Goal: Share content: Share content

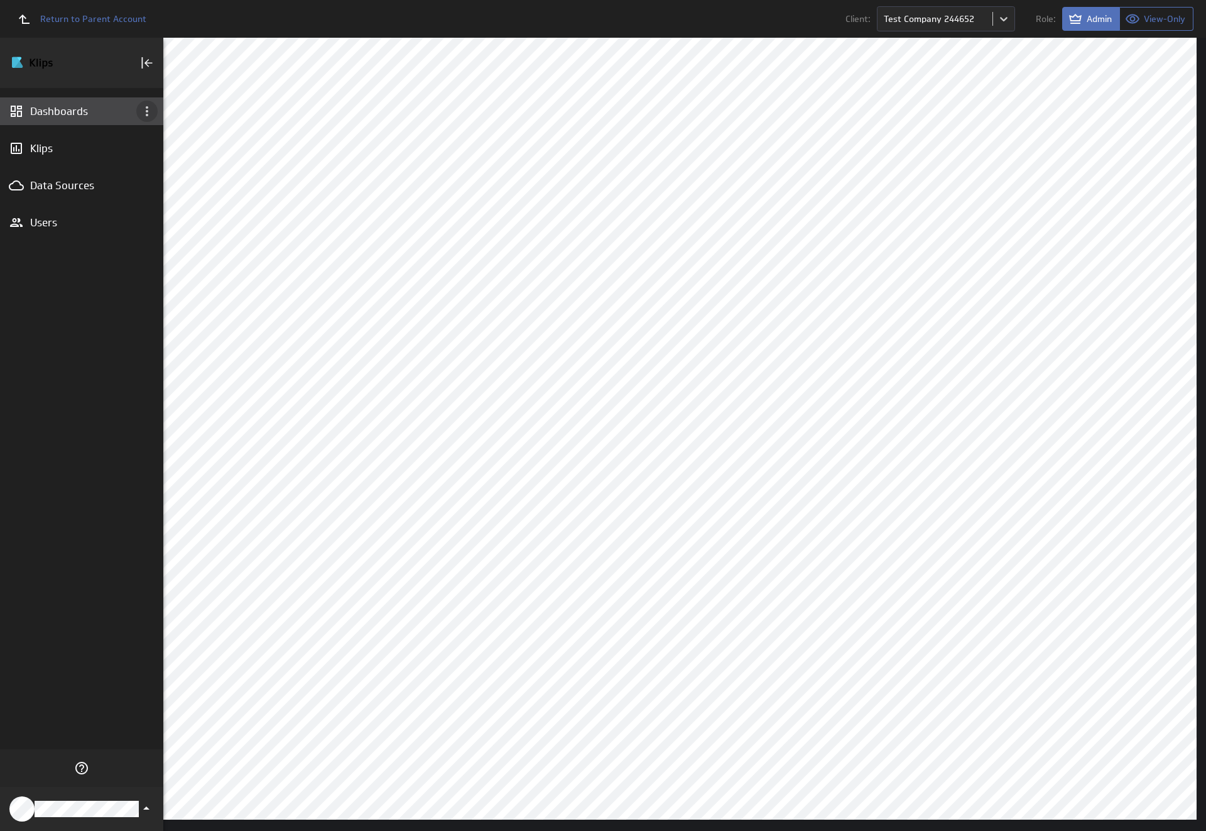
click at [147, 111] on icon "Dashboard menu" at bounding box center [147, 111] width 3 height 10
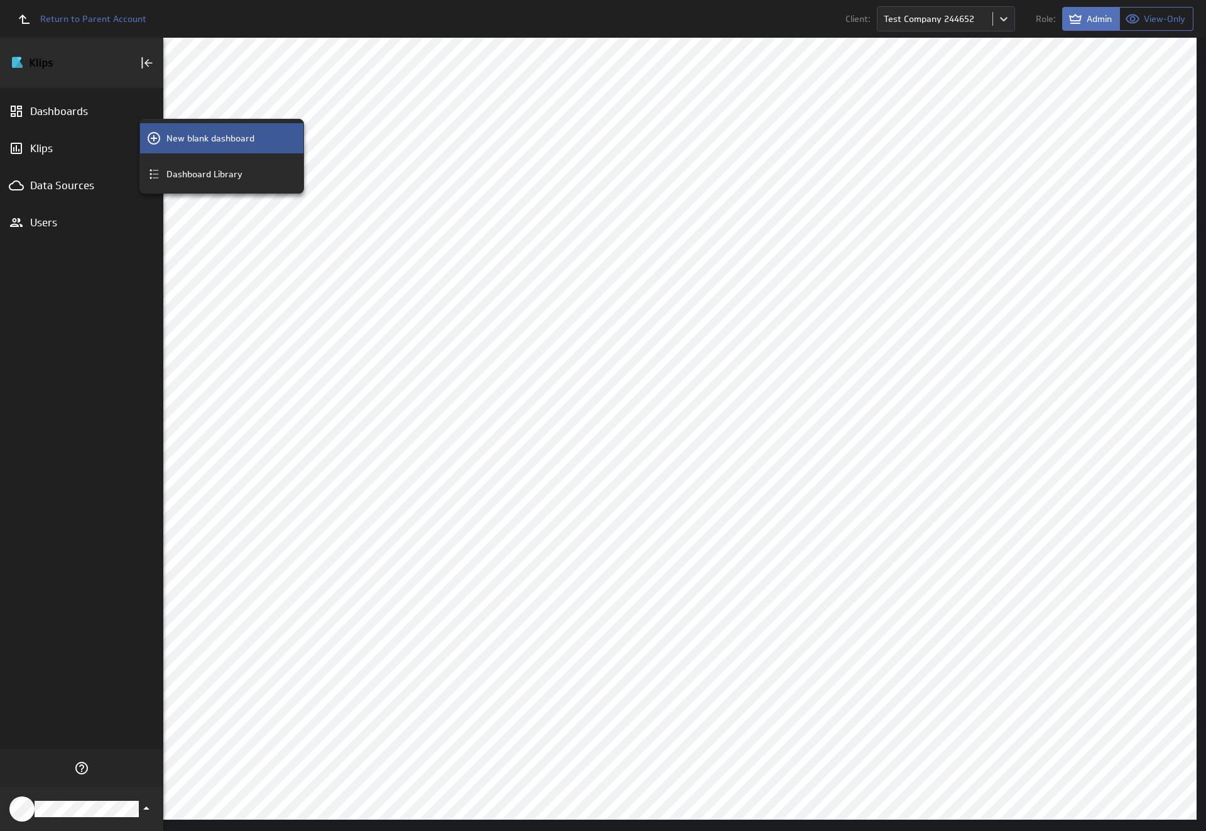
click at [222, 138] on p "New blank dashboard" at bounding box center [211, 138] width 88 height 13
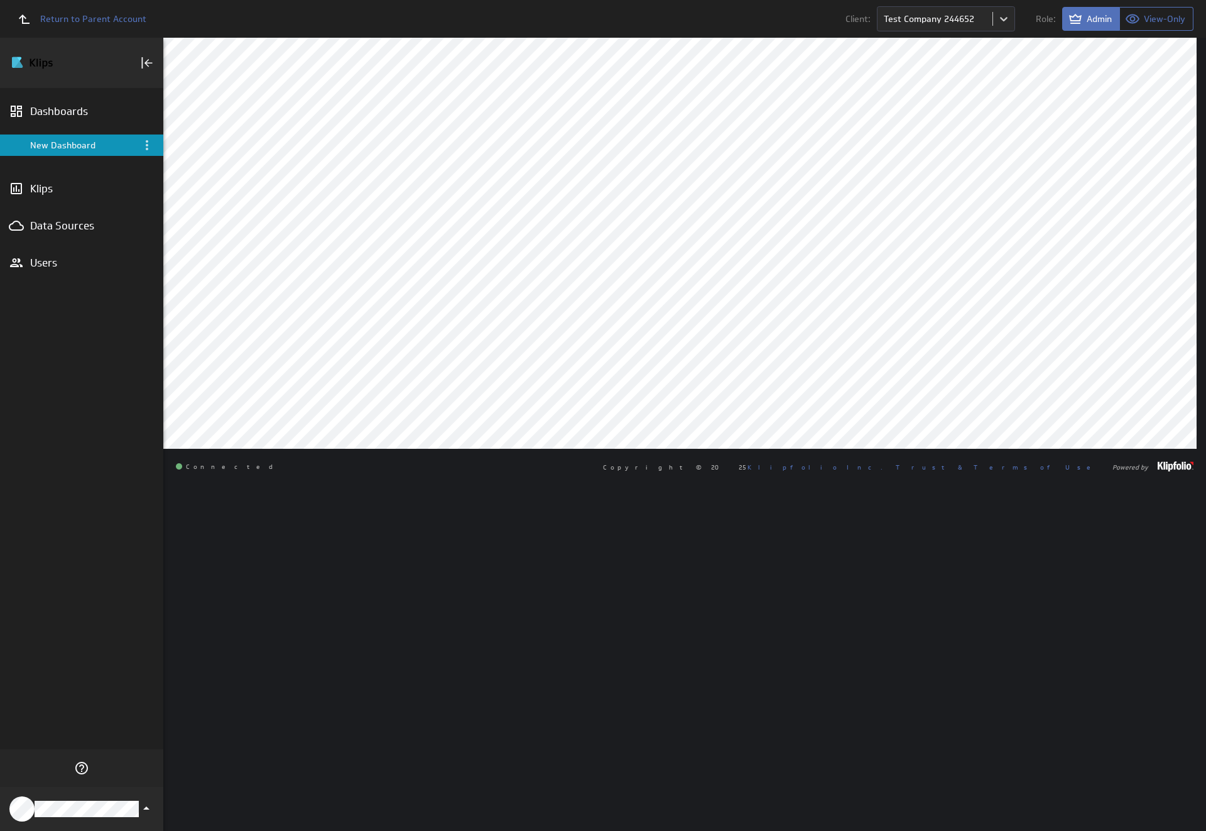
click at [82, 145] on div "New Dashboard" at bounding box center [82, 145] width 105 height 11
click at [147, 145] on icon "Menu" at bounding box center [147, 145] width 3 height 10
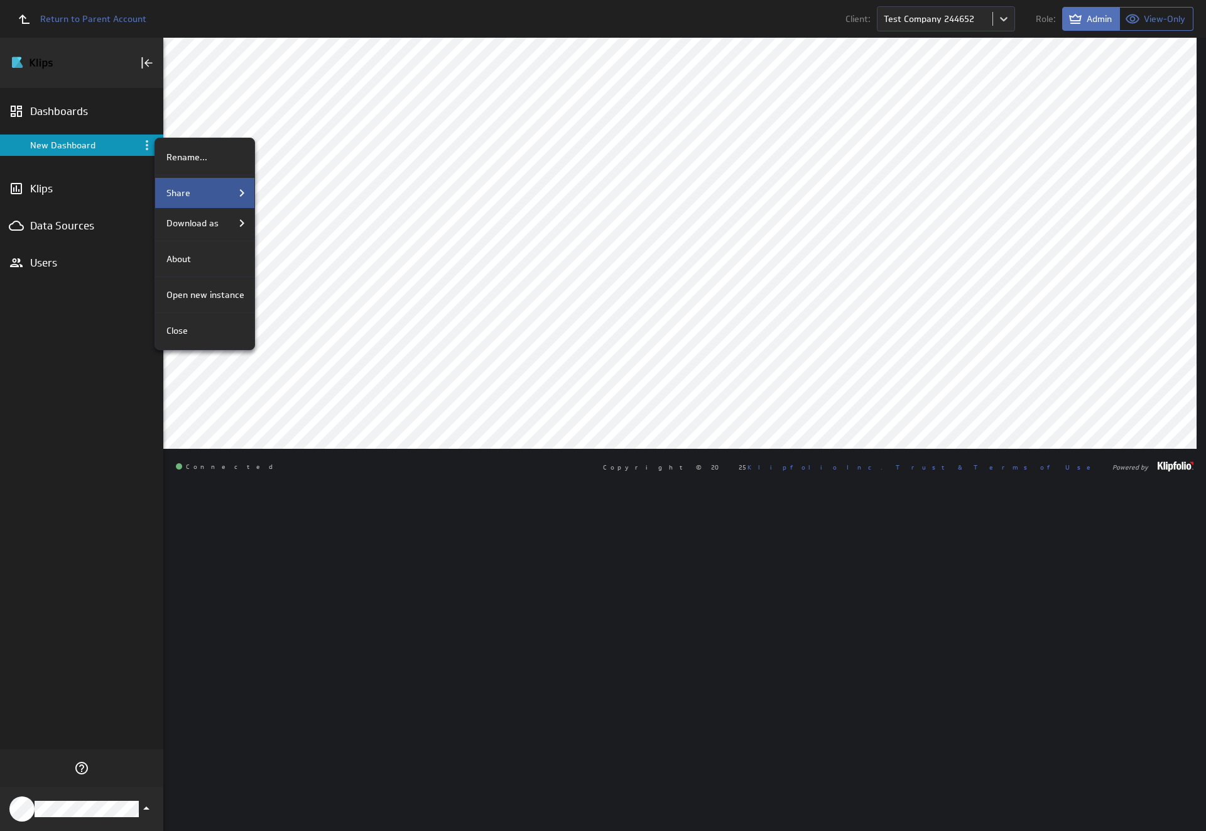
click at [204, 193] on div "Share" at bounding box center [205, 192] width 88 height 15
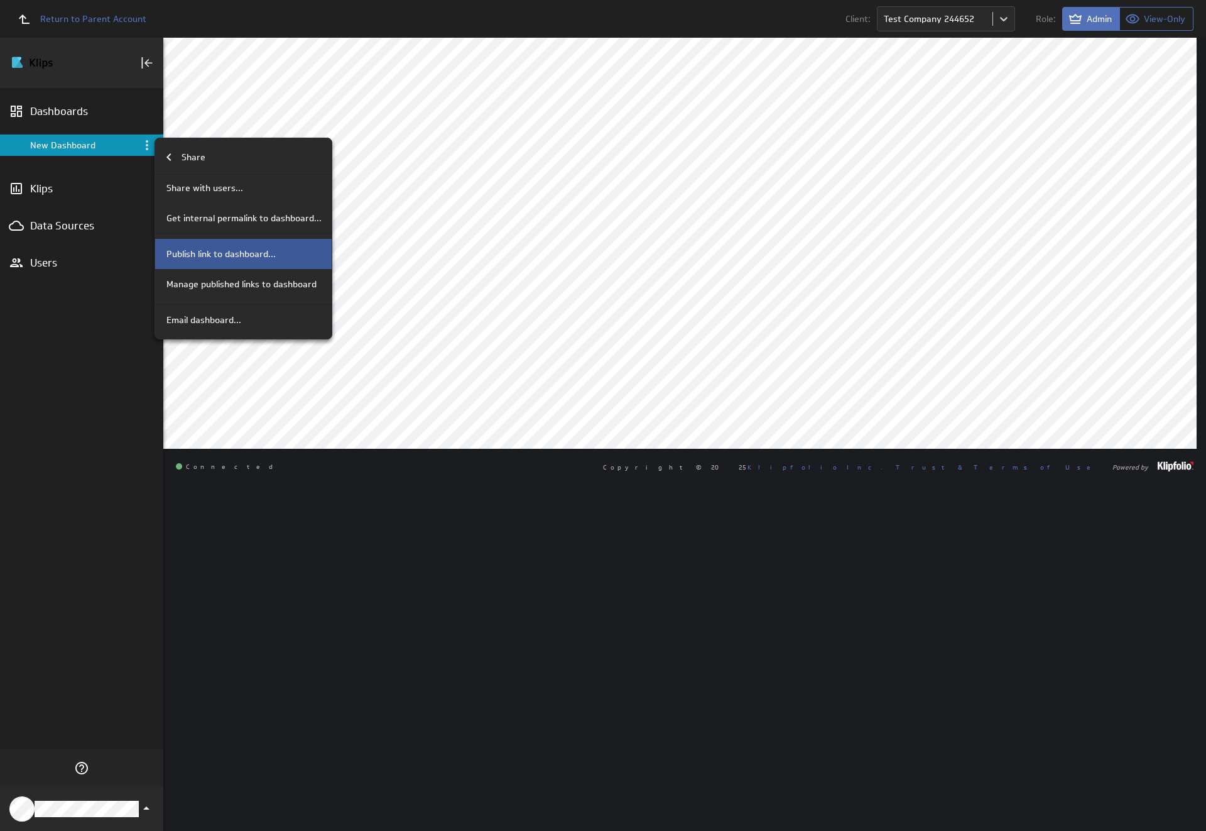
click at [242, 254] on p "Publish link to dashboard..." at bounding box center [221, 254] width 109 height 13
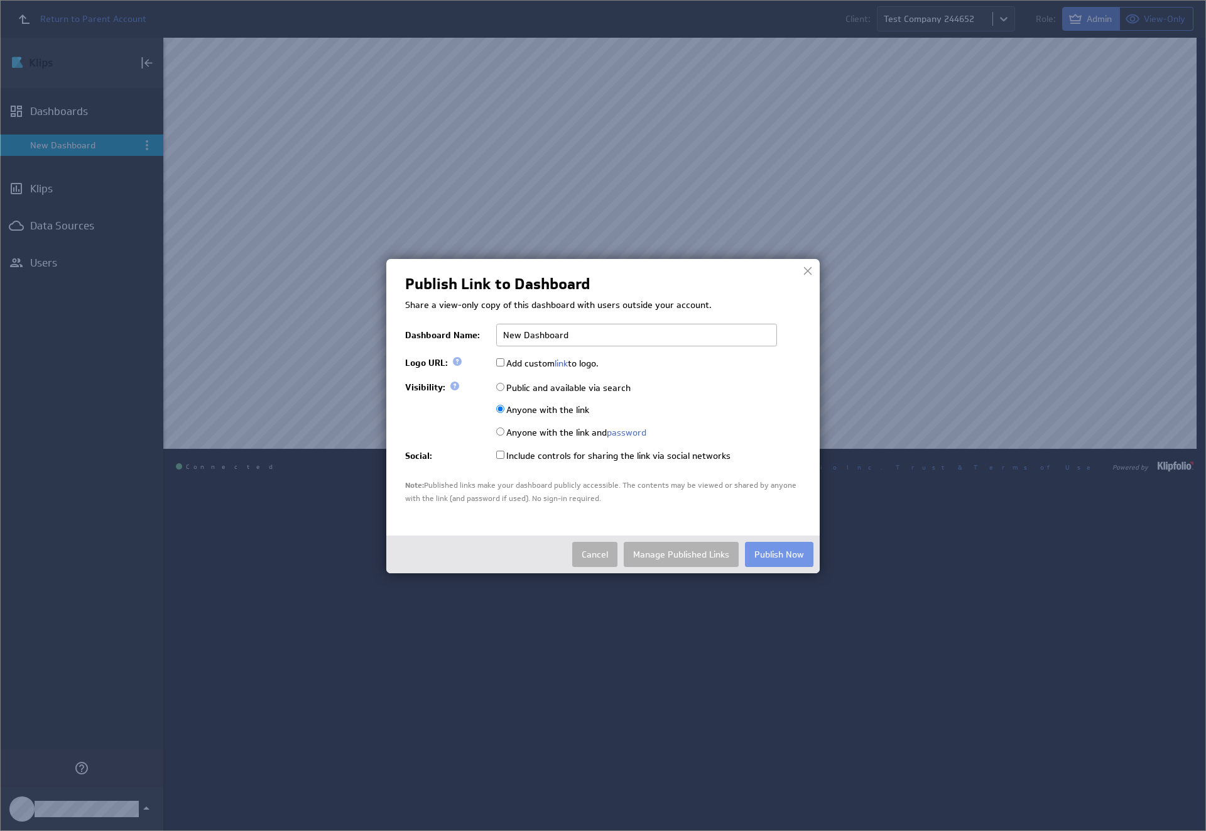
click at [500, 386] on input "Public and available via search" at bounding box center [500, 387] width 8 height 8
radio input "true"
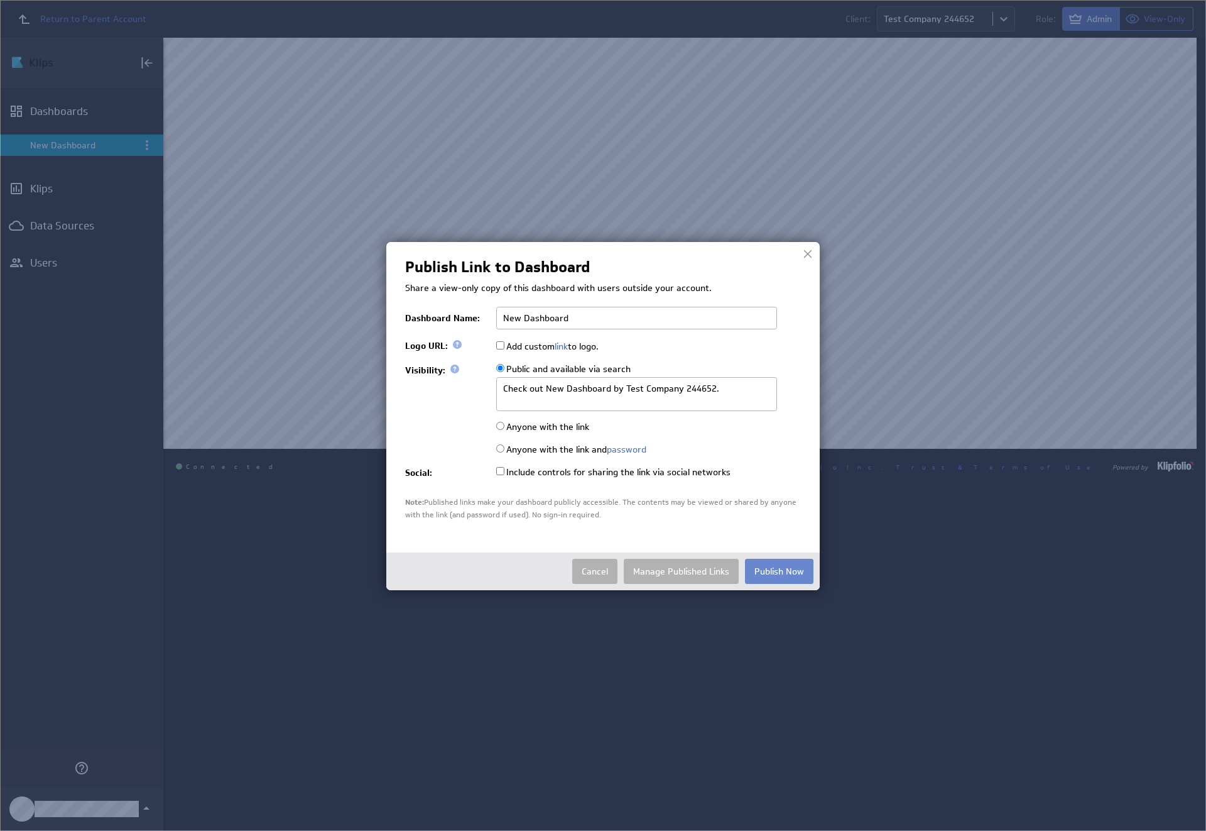
click at [779, 570] on button "Publish Now" at bounding box center [779, 571] width 68 height 25
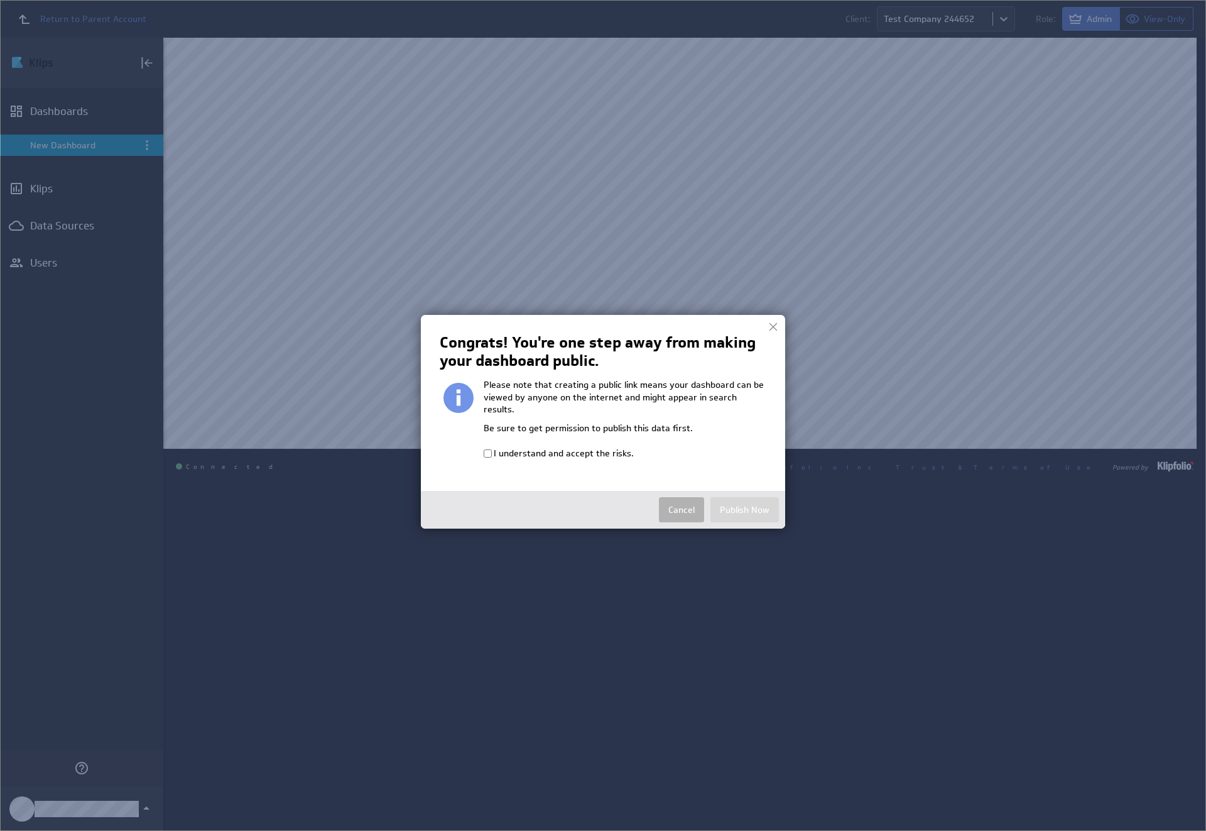
click at [488, 449] on input "I understand and accept the risks." at bounding box center [488, 453] width 8 height 8
checkbox input "true"
click at [745, 497] on button "Publish Now" at bounding box center [745, 509] width 68 height 25
